Goal: Find specific page/section: Find specific page/section

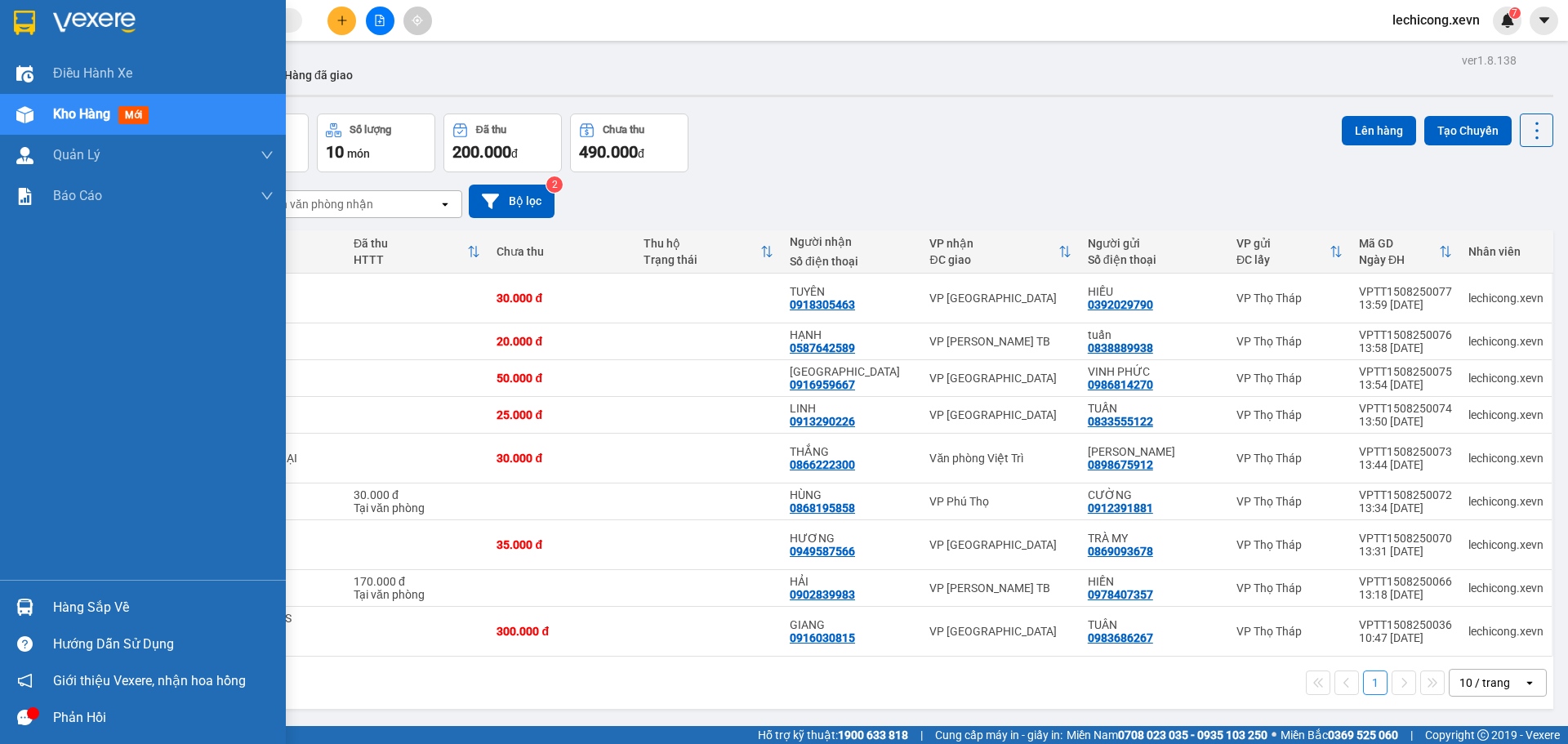
click at [26, 604] on img at bounding box center [25, 607] width 17 height 17
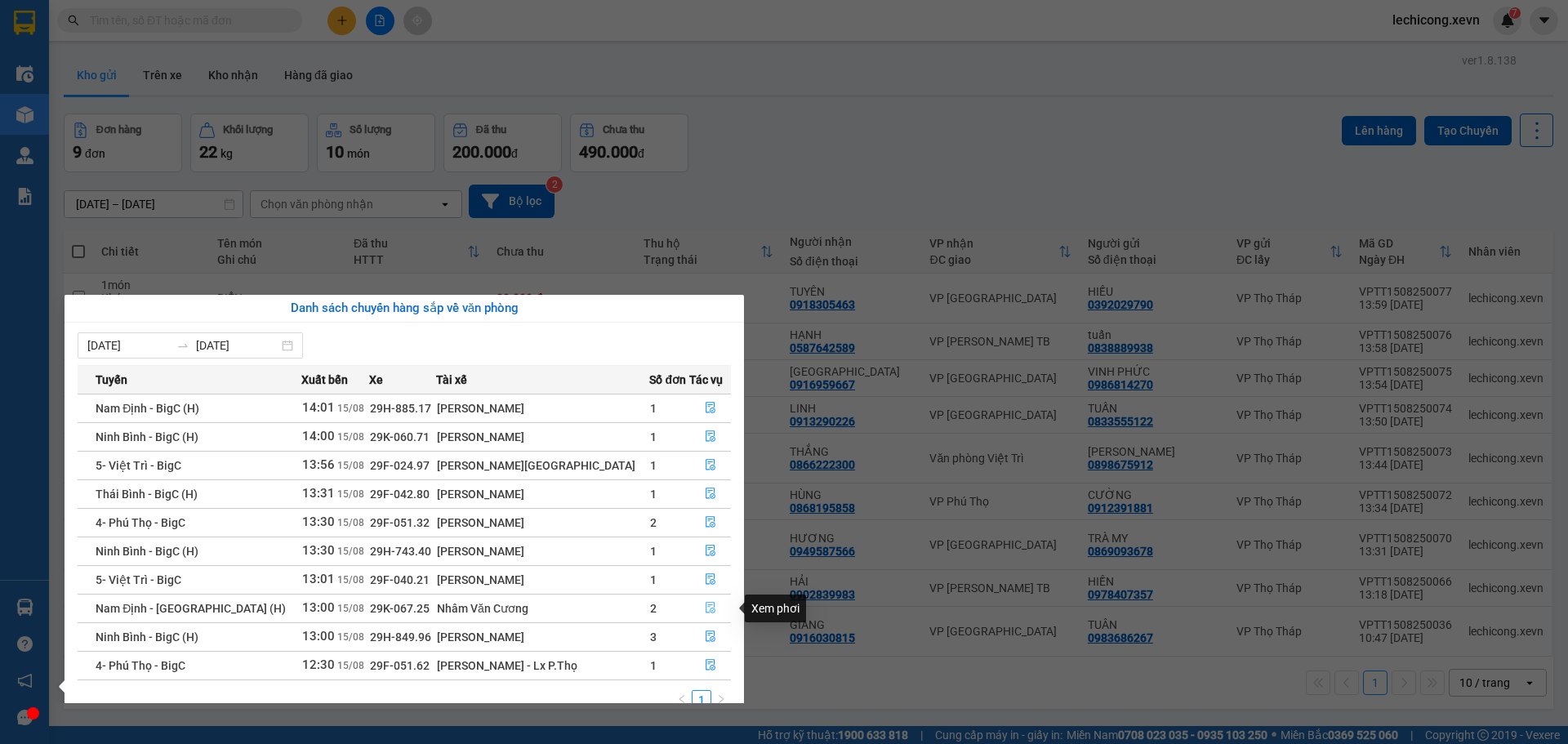
scroll to position [26, 0]
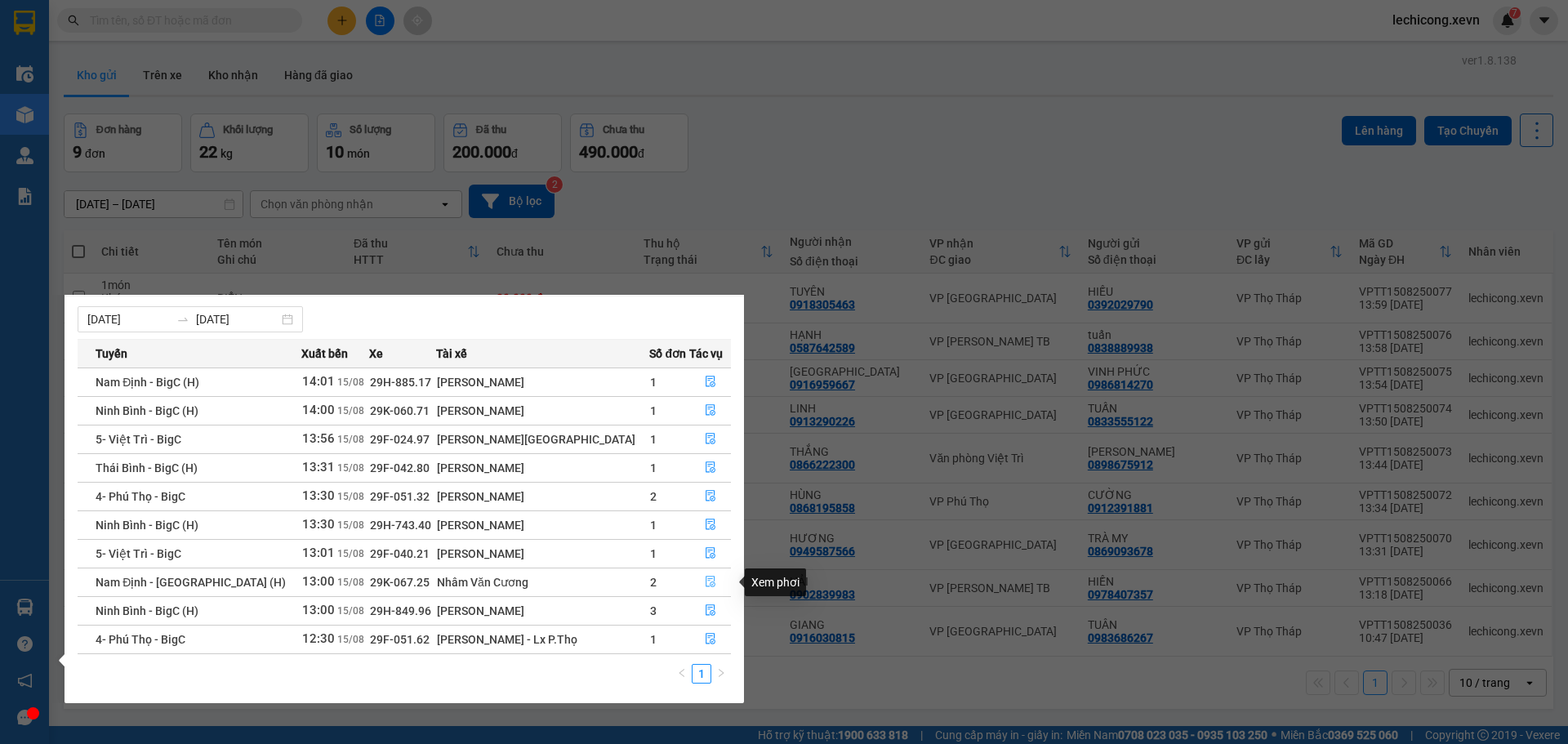
click at [705, 588] on span "file-done" at bounding box center [711, 583] width 12 height 13
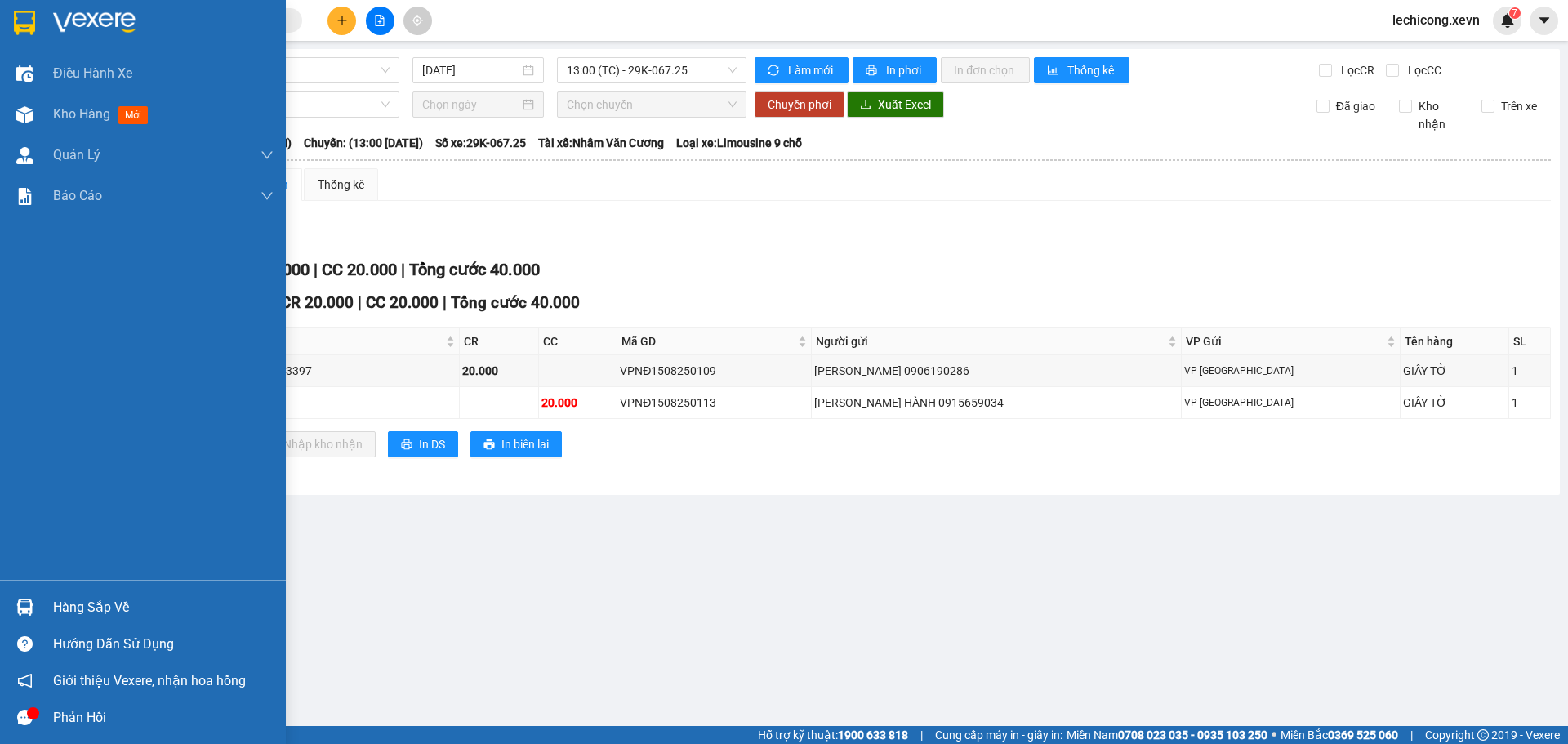
click at [35, 595] on div at bounding box center [25, 607] width 29 height 29
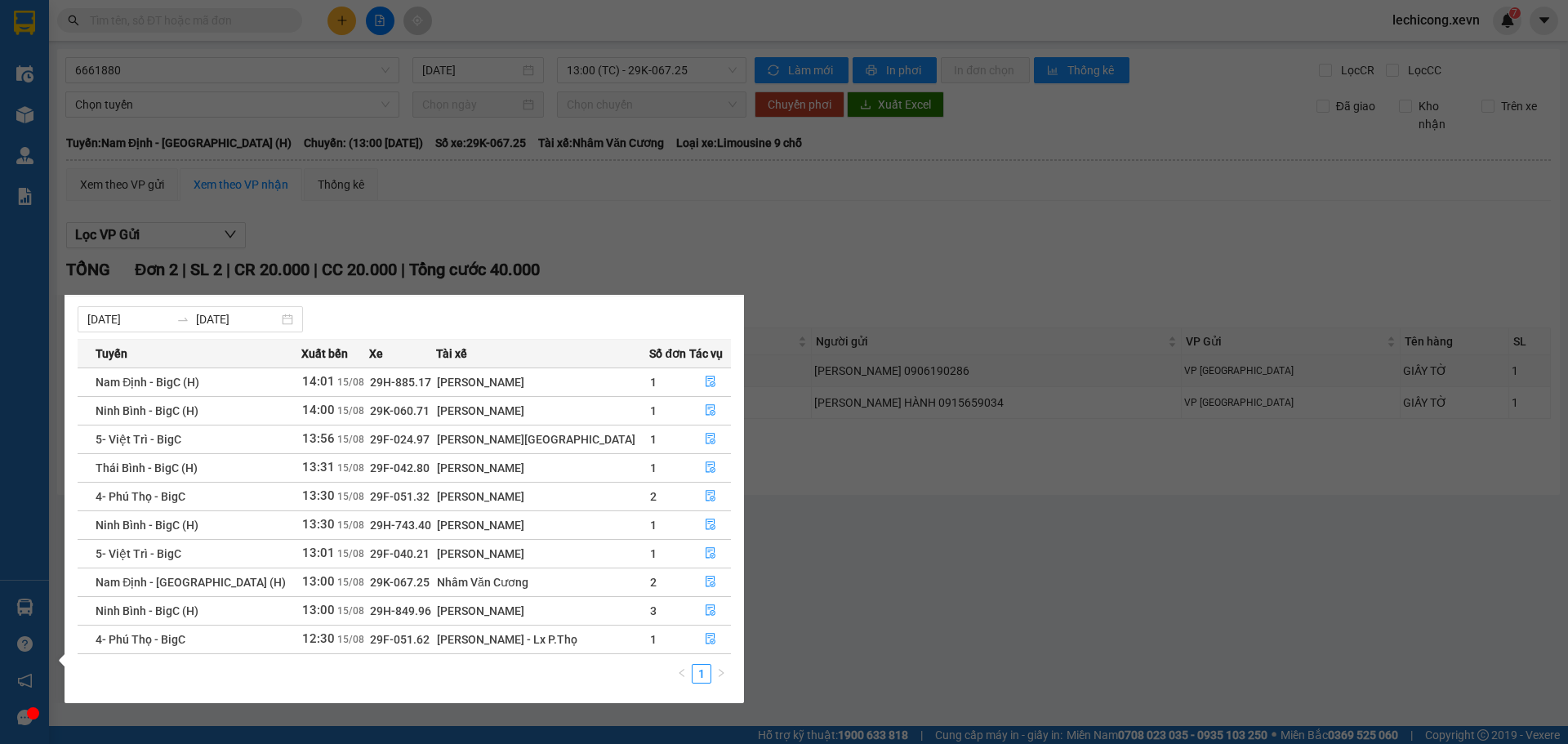
click at [855, 532] on section "Kết quả tìm kiếm ( 0 ) Bộ lọc No Data lechicong.xevn 7 Điều hành xe Kho hàng mớ…" at bounding box center [784, 372] width 1568 height 744
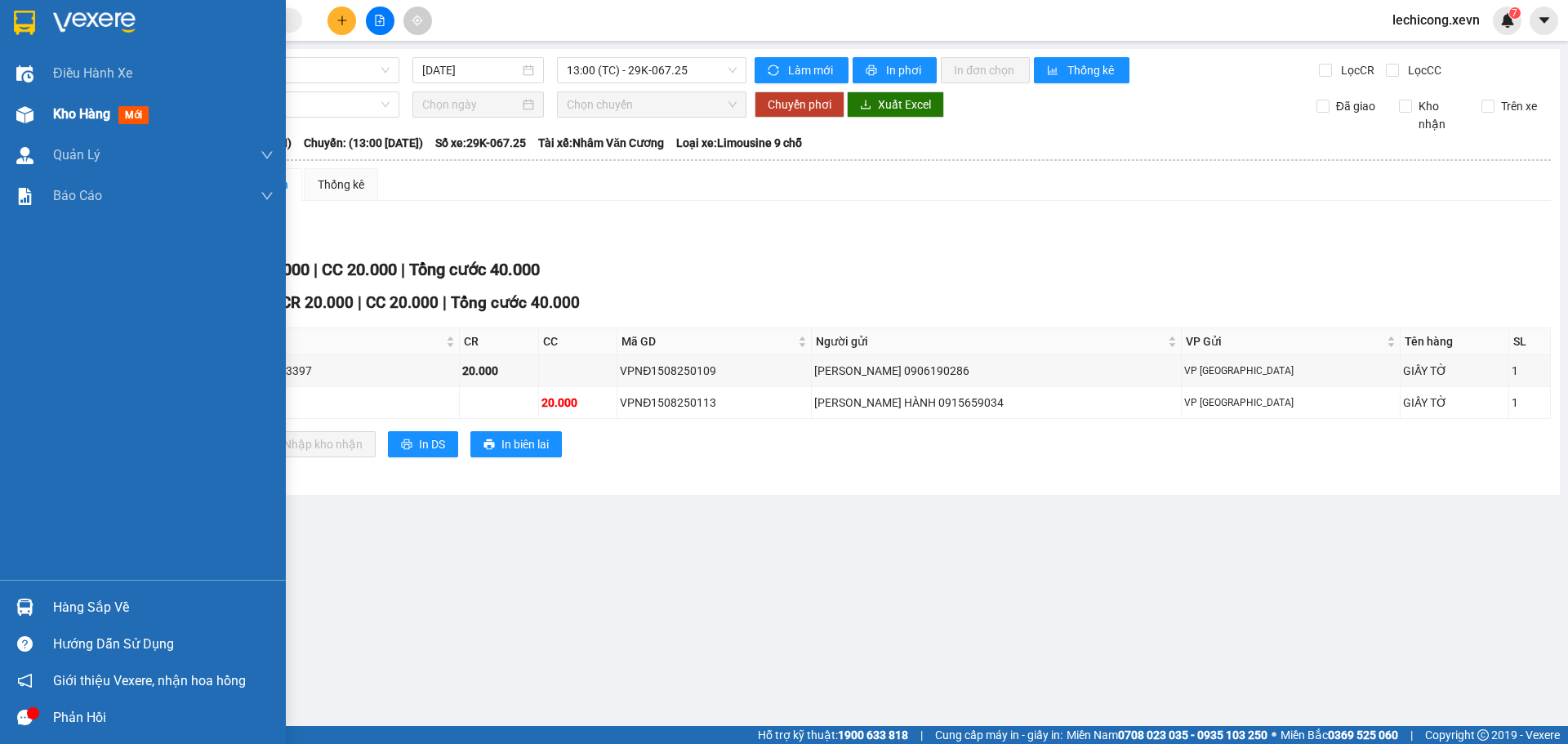
click at [43, 122] on div "Kho hàng mới" at bounding box center [143, 114] width 286 height 41
